Goal: Task Accomplishment & Management: Use online tool/utility

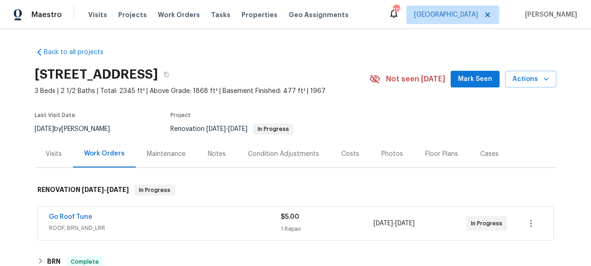
click at [81, 211] on div "Go Roof Tune ROOF, BRN_AND_LRR $5.00 1 Repair [DATE] - [DATE] In Progress" at bounding box center [295, 222] width 515 height 33
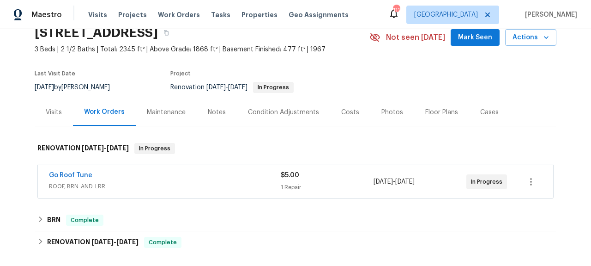
scroll to position [64, 0]
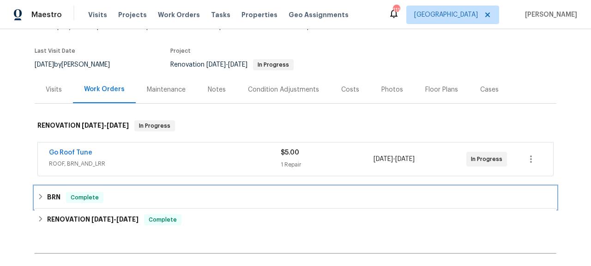
click at [67, 200] on span "Complete" at bounding box center [85, 197] width 36 height 9
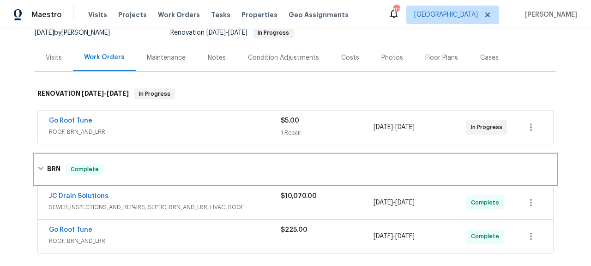
scroll to position [131, 0]
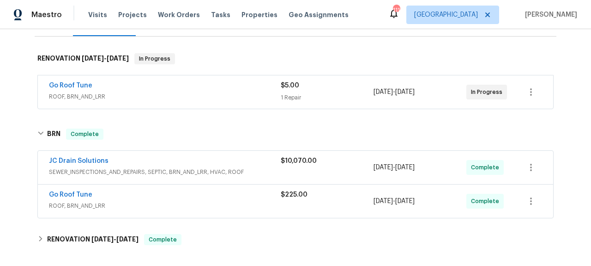
click at [89, 165] on span "JC Drain Solutions" at bounding box center [79, 160] width 60 height 9
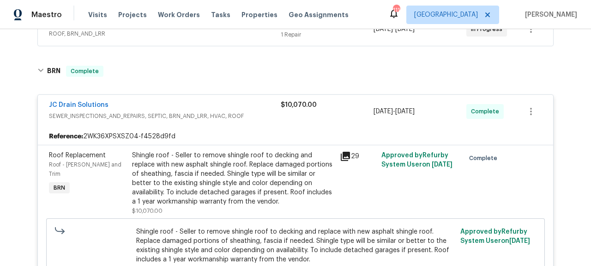
scroll to position [191, 0]
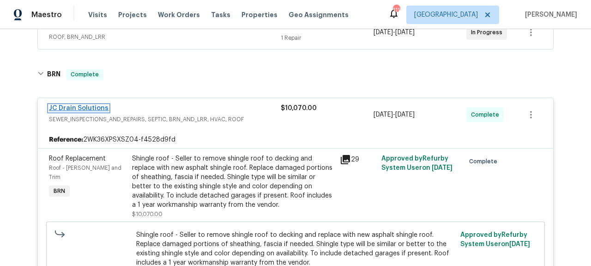
click at [72, 109] on link "JC Drain Solutions" at bounding box center [79, 108] width 60 height 6
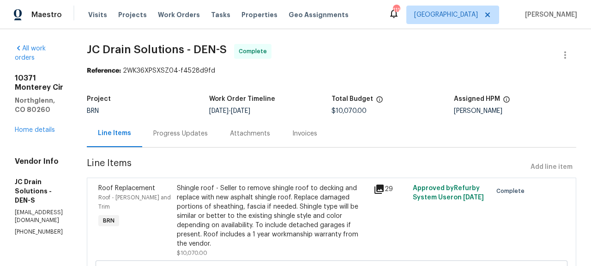
click at [317, 136] on div "Invoices" at bounding box center [304, 133] width 25 height 9
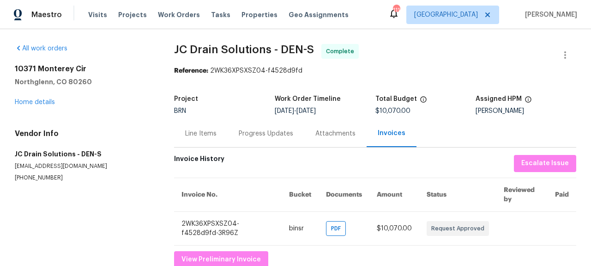
scroll to position [24, 0]
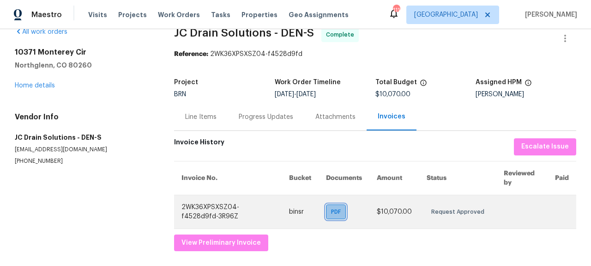
click at [336, 207] on span "PDF" at bounding box center [337, 211] width 13 height 9
